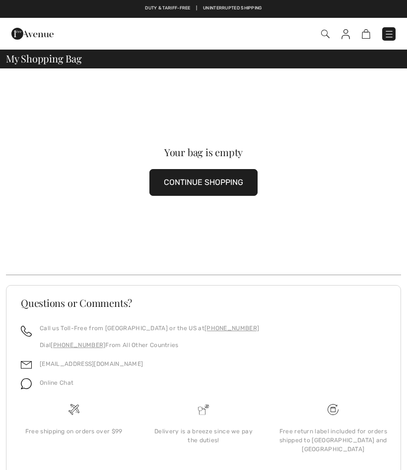
click at [384, 37] on img at bounding box center [389, 34] width 10 height 10
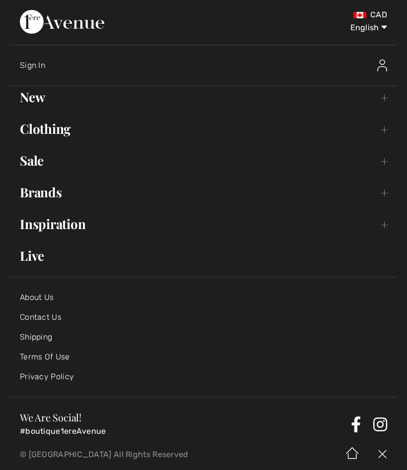
click at [49, 160] on link "Sale Toggle submenu" at bounding box center [203, 161] width 387 height 22
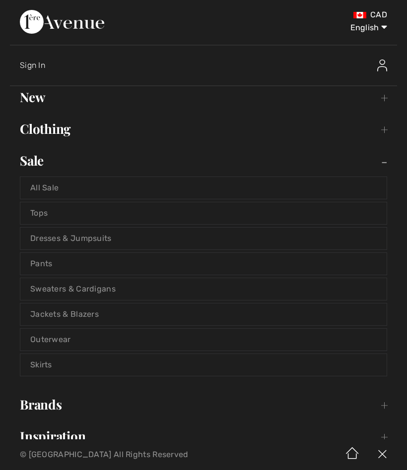
click at [54, 264] on link "Pants" at bounding box center [203, 264] width 366 height 22
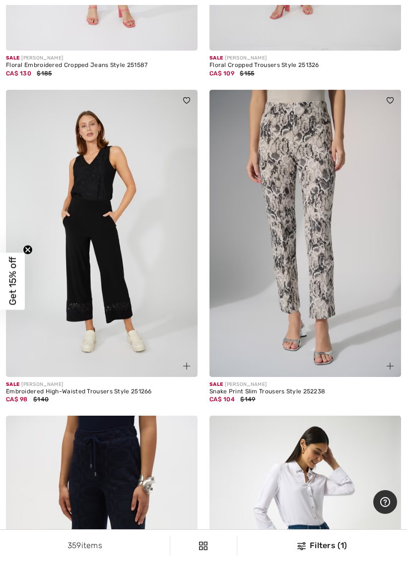
scroll to position [678, 0]
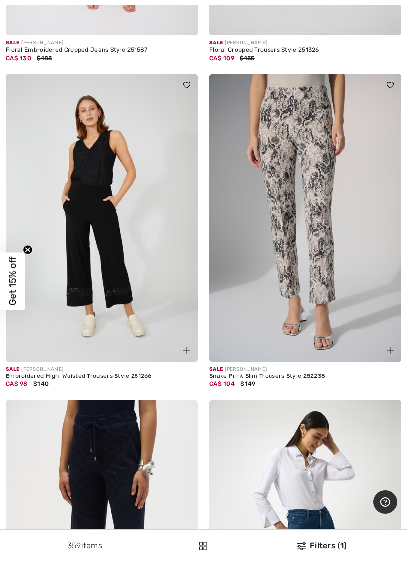
click at [310, 233] on img at bounding box center [305, 217] width 192 height 287
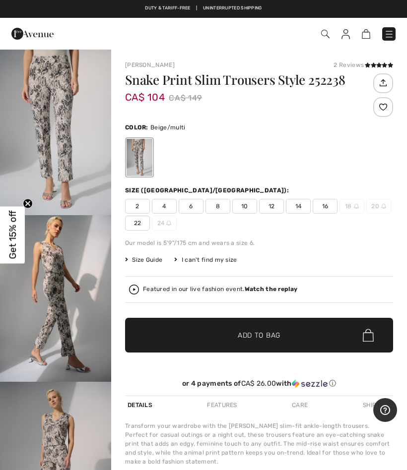
click at [297, 209] on span "14" at bounding box center [298, 206] width 25 height 15
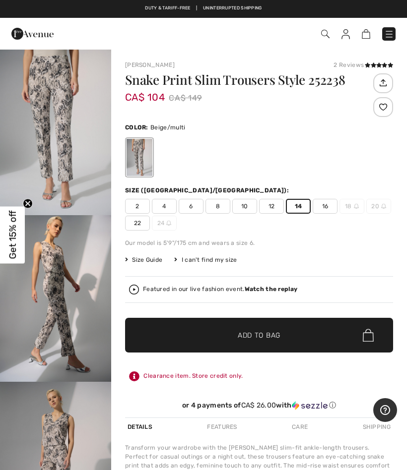
click at [258, 343] on span "✔ Added to Bag Add to Bag" at bounding box center [259, 335] width 268 height 35
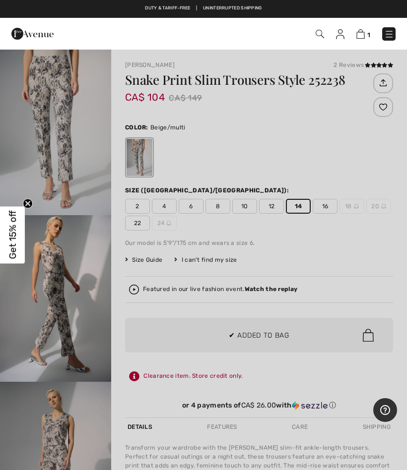
click at [132, 289] on div at bounding box center [203, 235] width 407 height 470
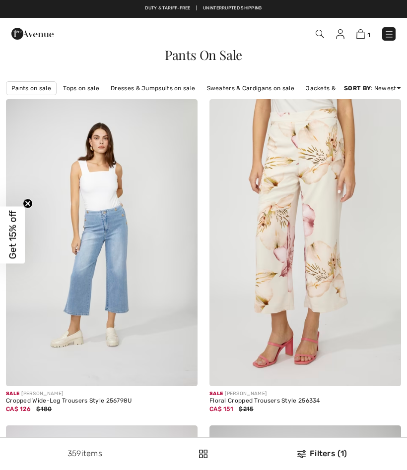
checkbox input "true"
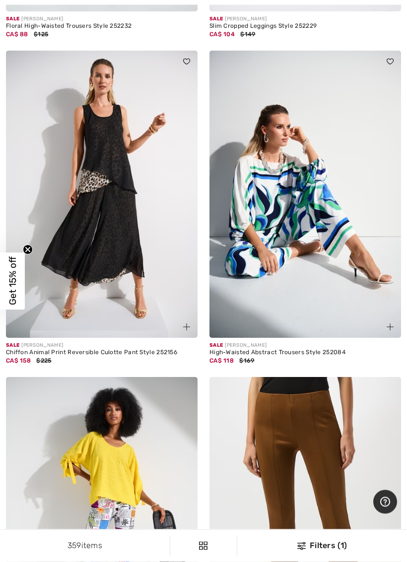
scroll to position [7678, 0]
click at [119, 217] on img at bounding box center [102, 194] width 192 height 287
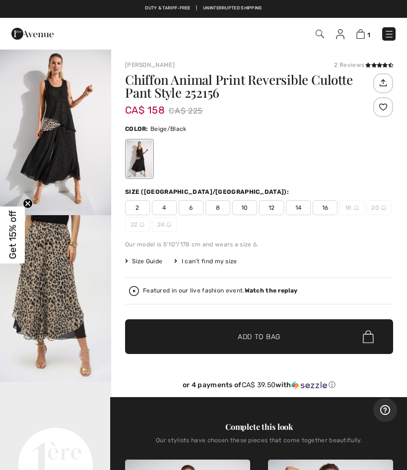
click at [277, 211] on span "12" at bounding box center [271, 207] width 25 height 15
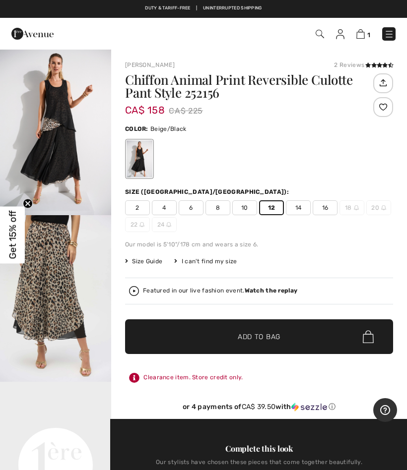
click at [271, 333] on span "Add to Bag" at bounding box center [259, 337] width 43 height 10
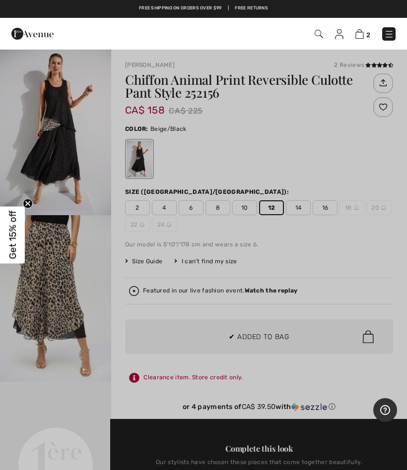
click at [319, 244] on div at bounding box center [203, 235] width 407 height 470
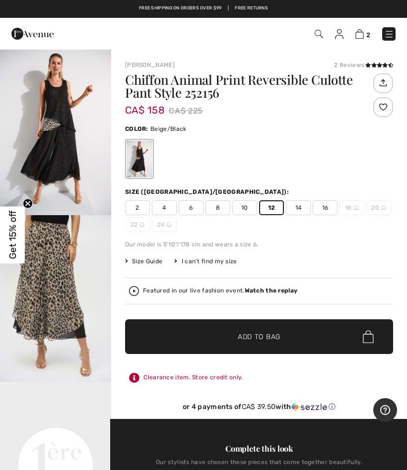
click at [300, 207] on span "14" at bounding box center [298, 207] width 25 height 15
click at [258, 327] on span "✔ Added to Bag Add to Bag" at bounding box center [259, 337] width 268 height 35
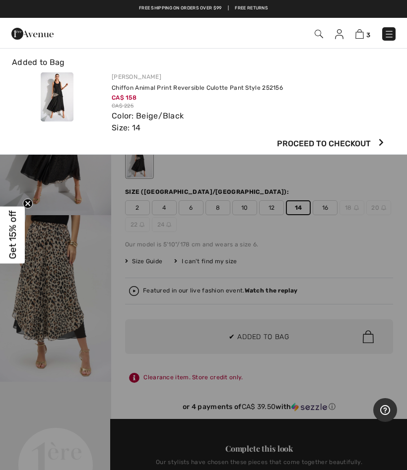
click at [319, 260] on div at bounding box center [203, 235] width 407 height 470
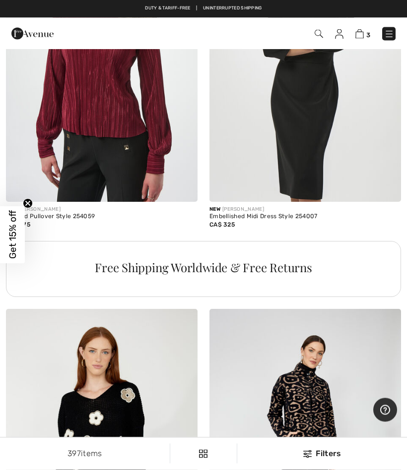
scroll to position [1817, 0]
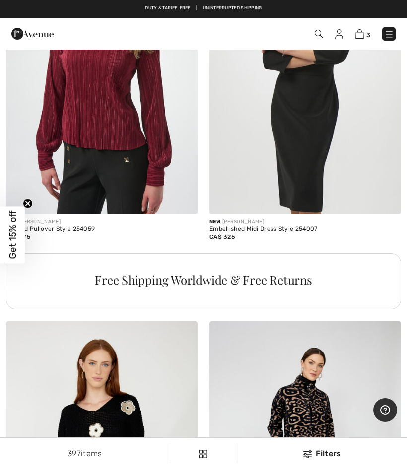
click at [392, 36] on img at bounding box center [389, 34] width 10 height 10
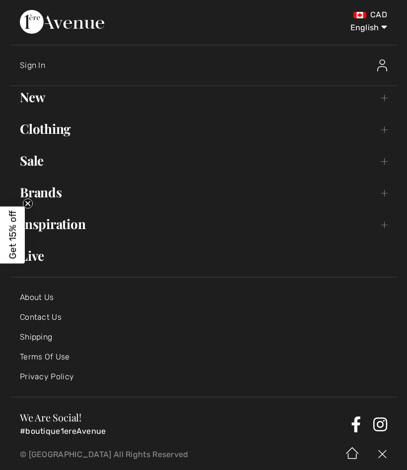
click at [44, 157] on link "Sale Toggle submenu" at bounding box center [203, 161] width 387 height 22
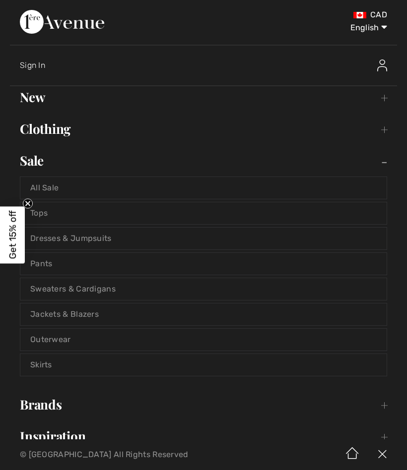
click at [50, 212] on link "Tops" at bounding box center [203, 213] width 366 height 22
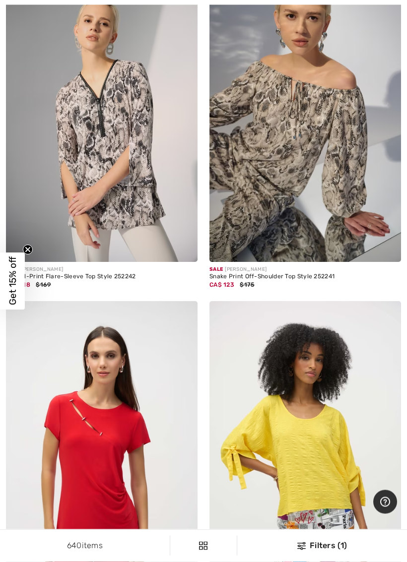
scroll to position [2853, 0]
click at [300, 276] on div "Snake Print Off-Shoulder Top Style 252241" at bounding box center [305, 276] width 192 height 7
click at [292, 150] on img at bounding box center [305, 118] width 192 height 287
